Goal: Understand process/instructions: Learn how to perform a task or action

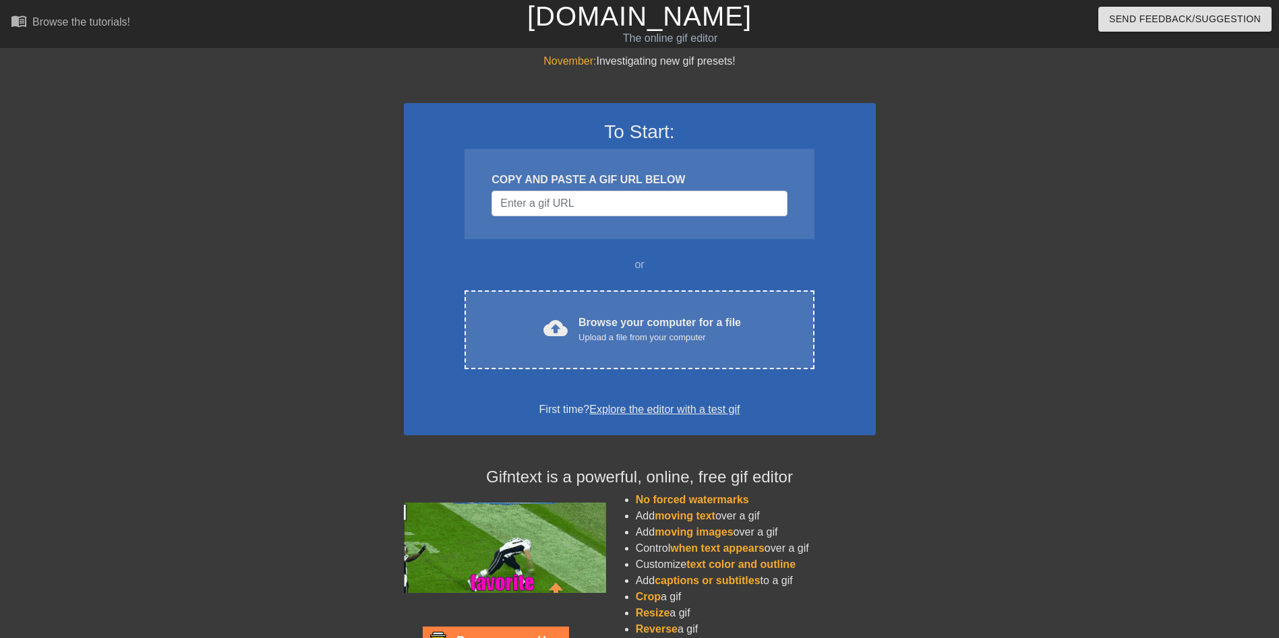
click at [640, 23] on link "[DOMAIN_NAME]" at bounding box center [639, 16] width 225 height 30
click at [54, 22] on div "Browse the tutorials!" at bounding box center [81, 21] width 98 height 11
